Goal: Information Seeking & Learning: Learn about a topic

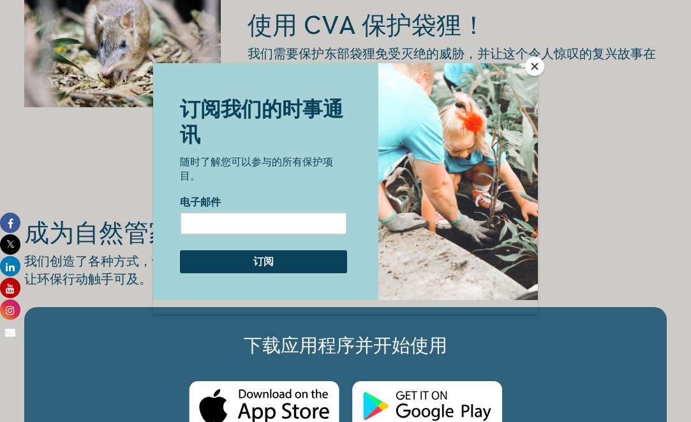
scroll to position [1952, 0]
click at [535, 66] on button "关闭" at bounding box center [534, 66] width 19 height 19
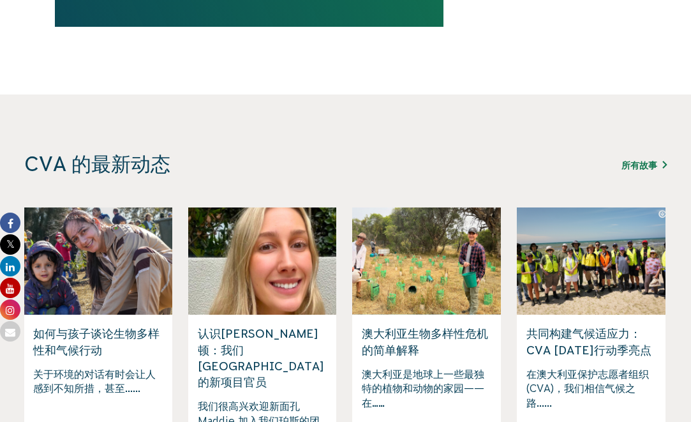
scroll to position [3136, 0]
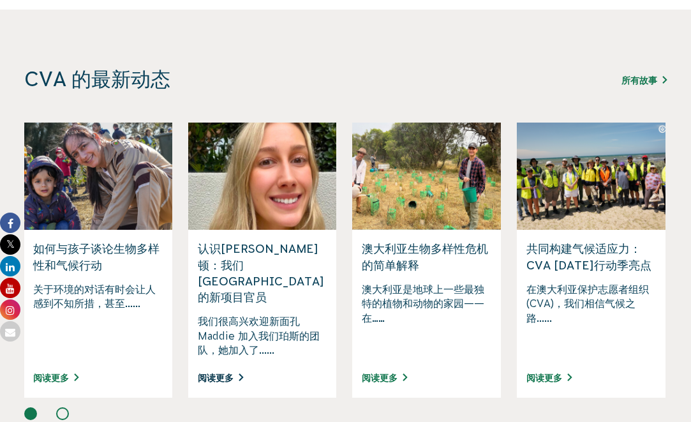
click at [229, 373] on font "阅读更多" at bounding box center [216, 378] width 36 height 10
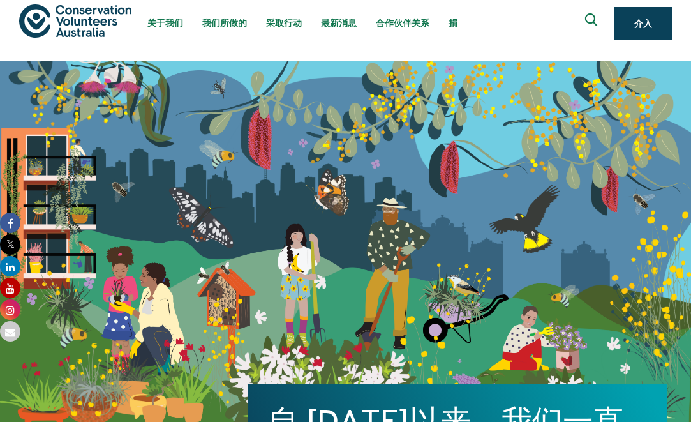
scroll to position [10, 0]
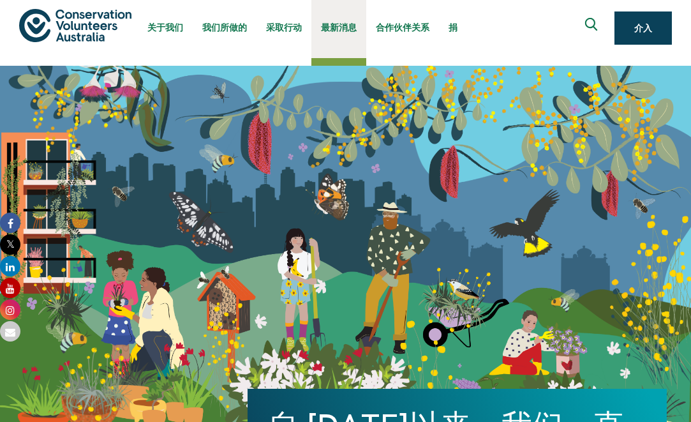
click at [351, 32] on font "最新消息" at bounding box center [339, 27] width 36 height 10
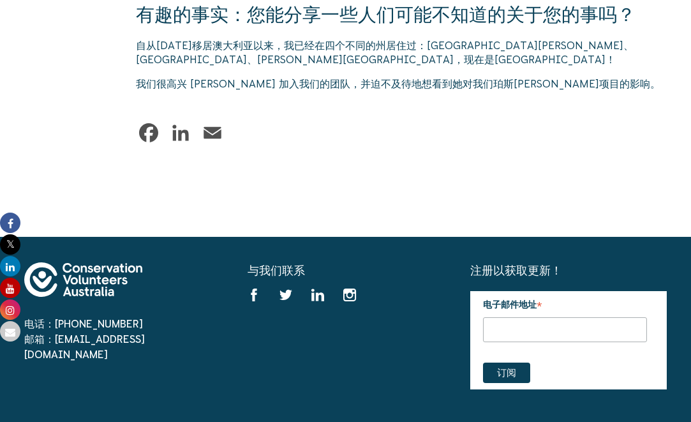
scroll to position [1812, 0]
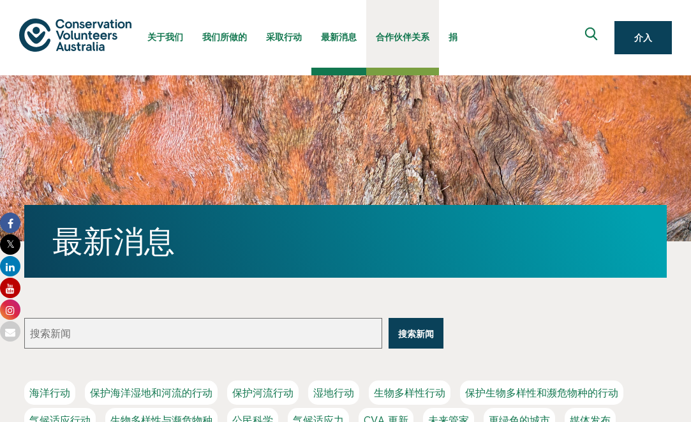
click at [414, 39] on font "合作伙伴关系" at bounding box center [403, 37] width 54 height 10
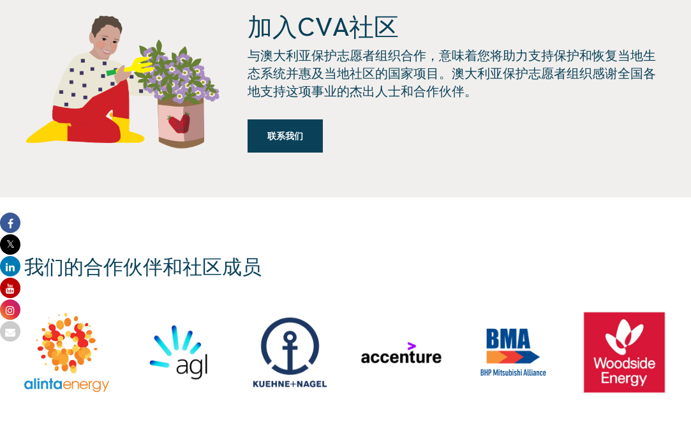
scroll to position [1169, 0]
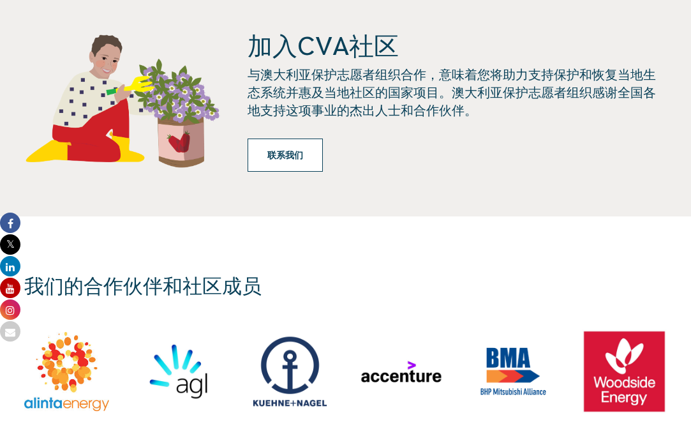
click at [289, 166] on link "联系我们" at bounding box center [284, 154] width 75 height 33
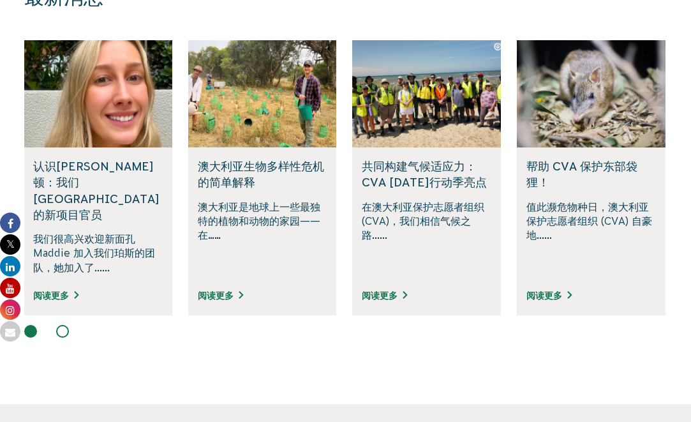
scroll to position [2992, 0]
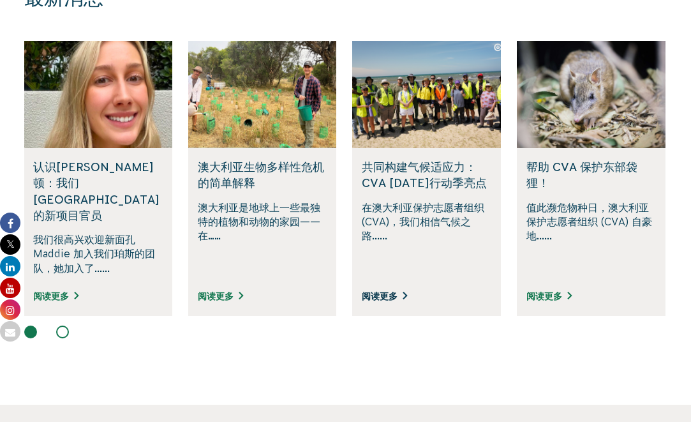
click at [383, 291] on font "阅读更多" at bounding box center [380, 296] width 36 height 10
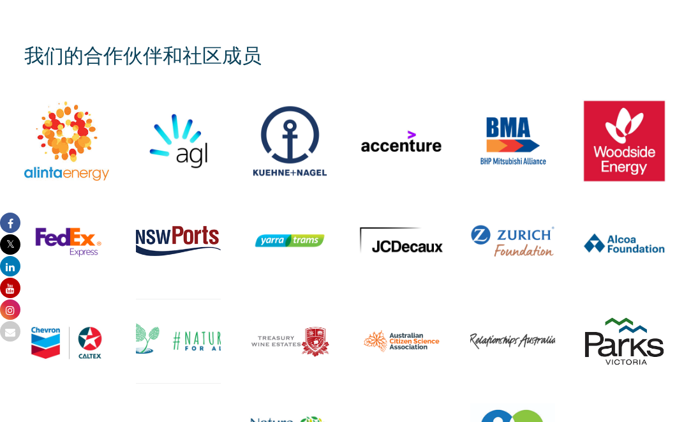
scroll to position [1392, 0]
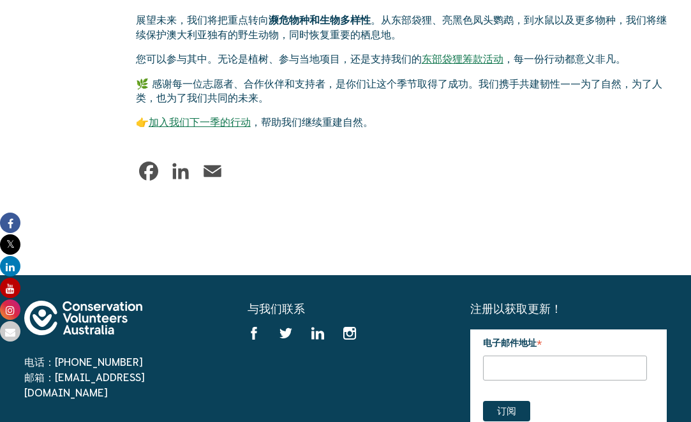
scroll to position [2083, 0]
